Goal: Check status: Check status

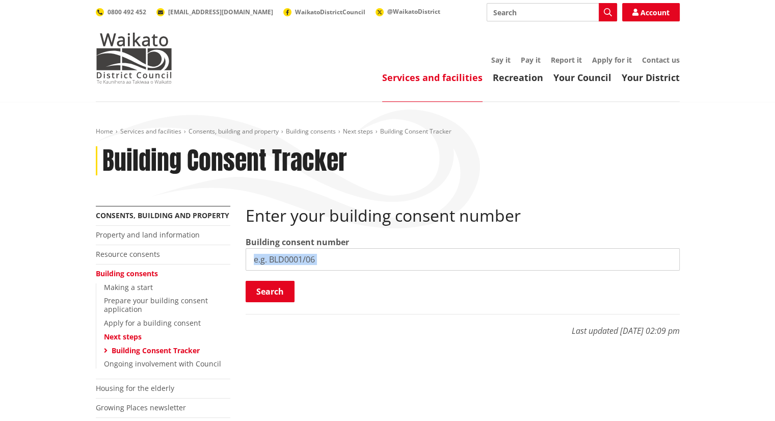
click at [340, 265] on div "Enter your building consent number Building consent number Search Searching..." at bounding box center [462, 254] width 434 height 97
click at [339, 263] on input "search" at bounding box center [462, 259] width 434 height 22
click at [335, 257] on input "search" at bounding box center [462, 259] width 434 height 22
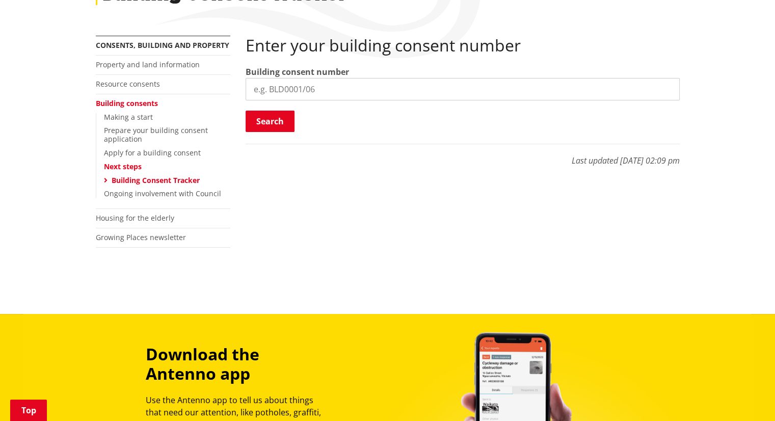
scroll to position [153, 0]
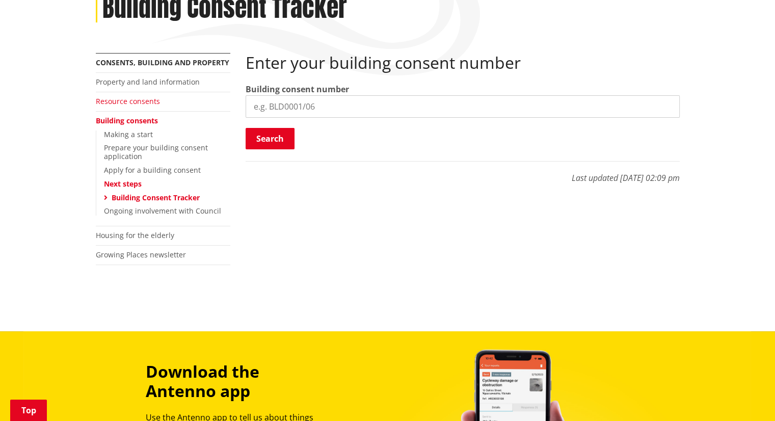
click at [131, 104] on link "Resource consents" at bounding box center [128, 101] width 64 height 10
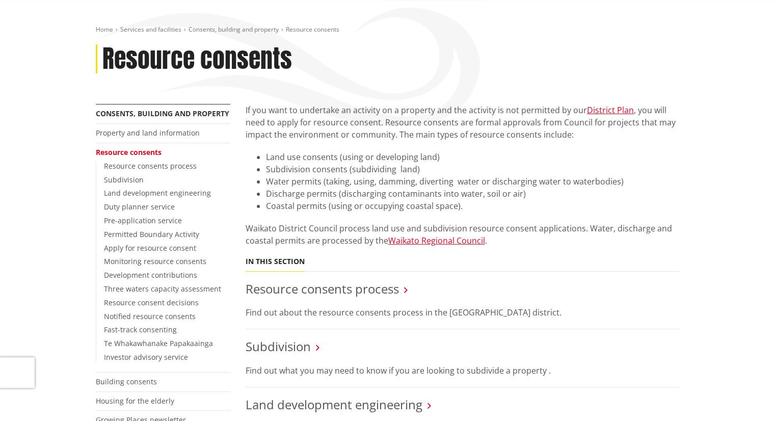
scroll to position [51, 0]
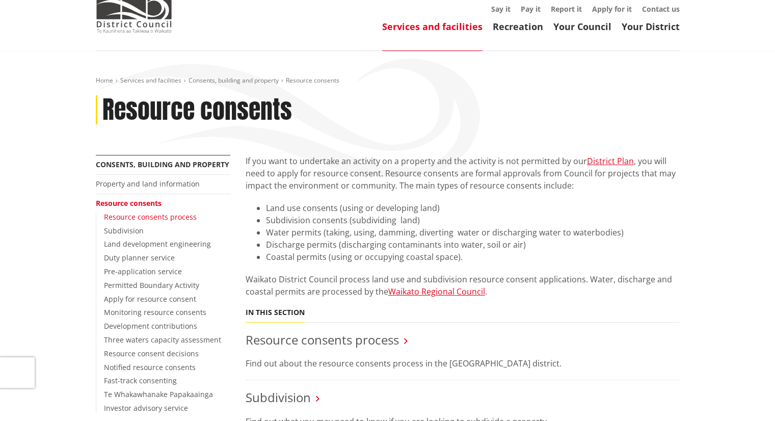
click at [153, 215] on link "Resource consents process" at bounding box center [150, 217] width 93 height 10
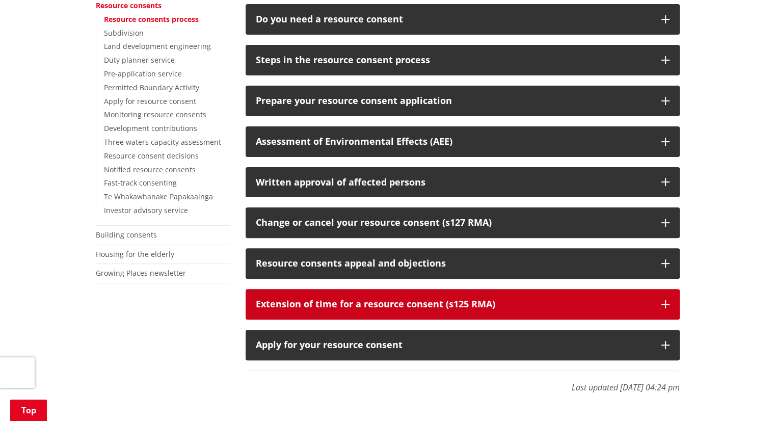
scroll to position [204, 0]
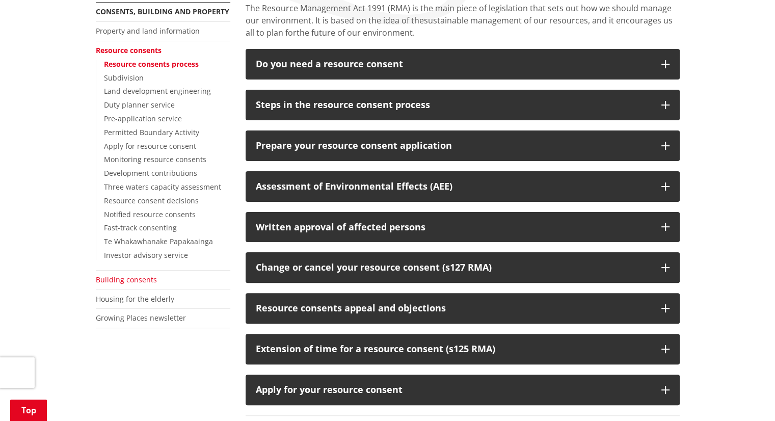
click at [132, 282] on link "Building consents" at bounding box center [126, 280] width 61 height 10
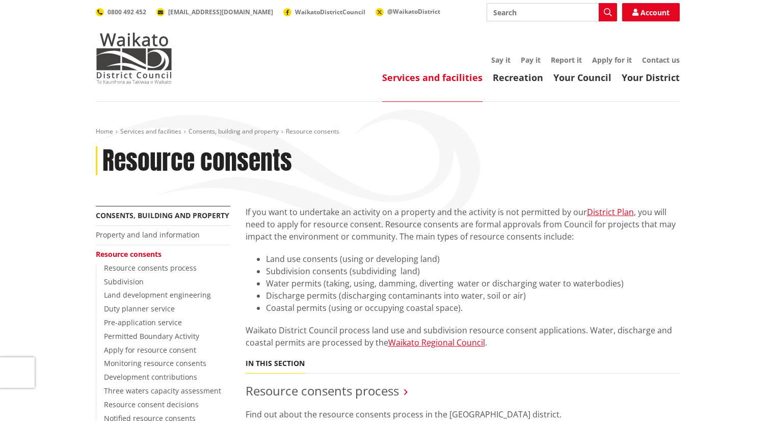
scroll to position [51, 0]
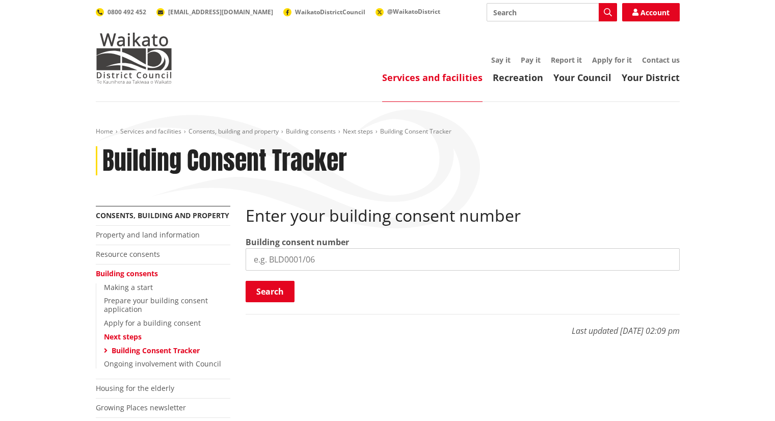
scroll to position [153, 0]
